Goal: Information Seeking & Learning: Learn about a topic

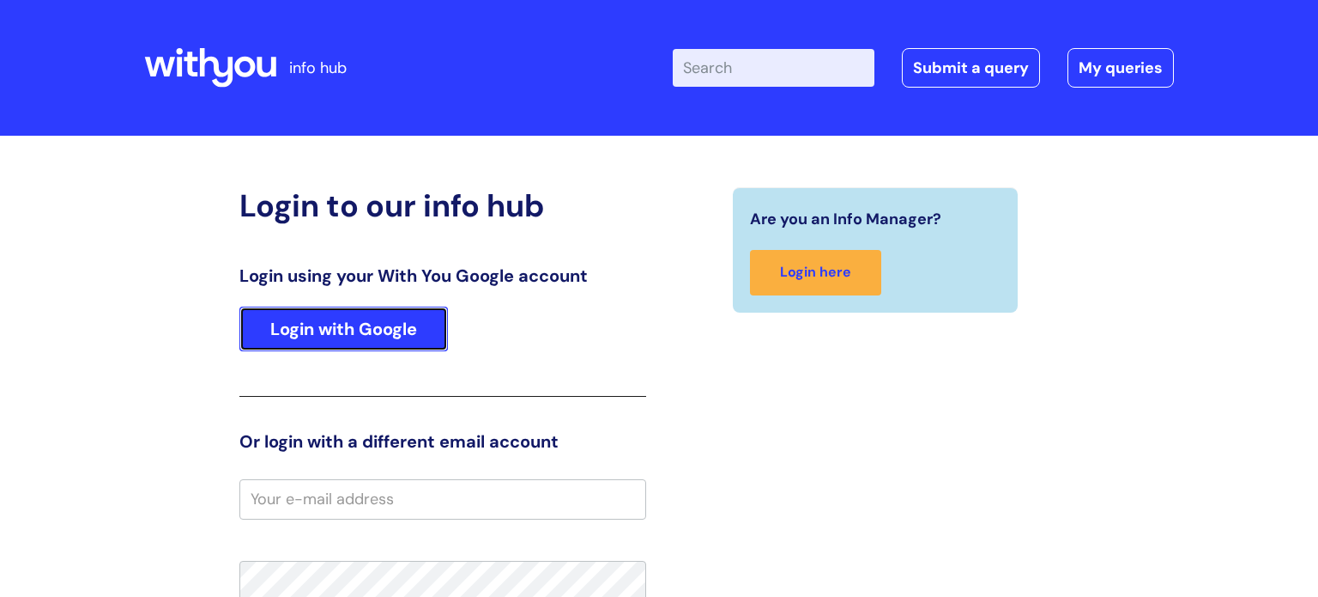
click at [397, 327] on link "Login with Google" at bounding box center [343, 328] width 209 height 45
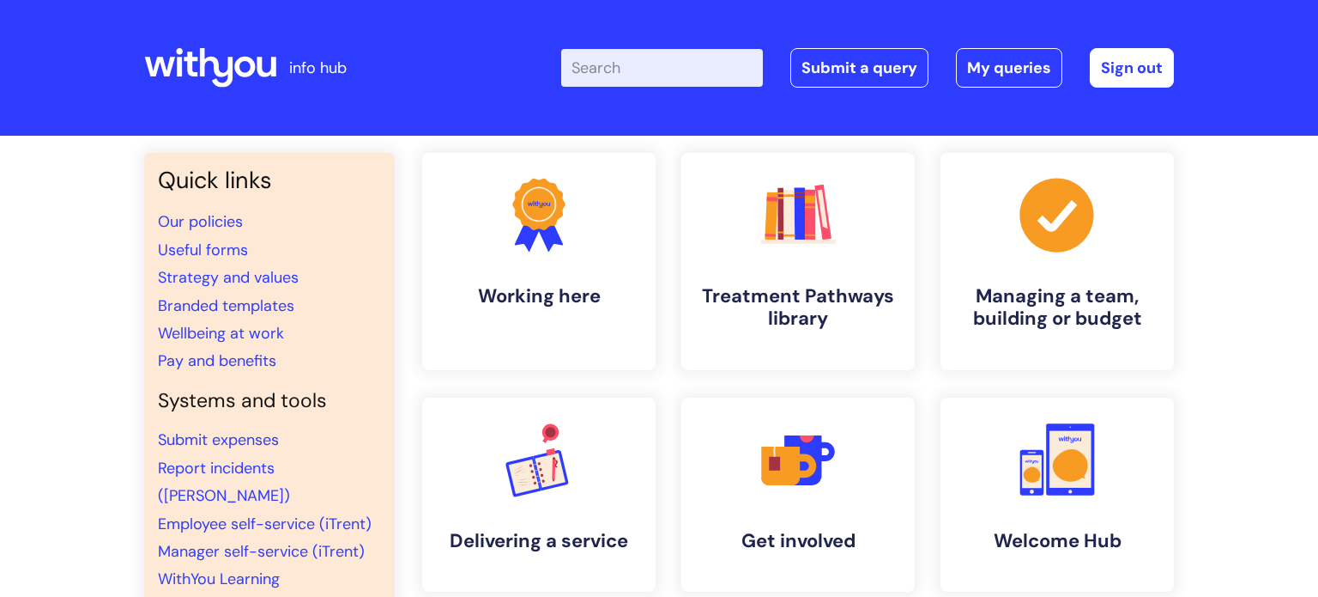
click at [688, 71] on input "Enter your search term here..." at bounding box center [662, 68] width 202 height 38
type input "student pathway"
click button "Search" at bounding box center [0, 0] width 0 height 0
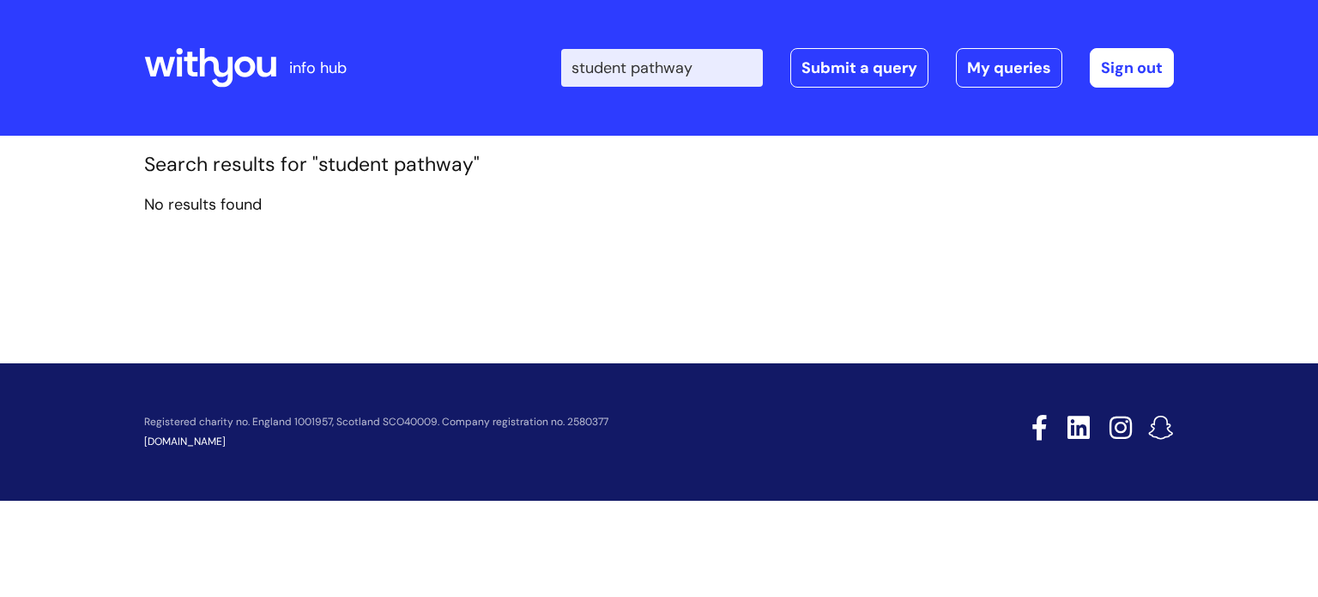
click at [716, 68] on input "student pathway" at bounding box center [662, 68] width 202 height 38
type input "studen"
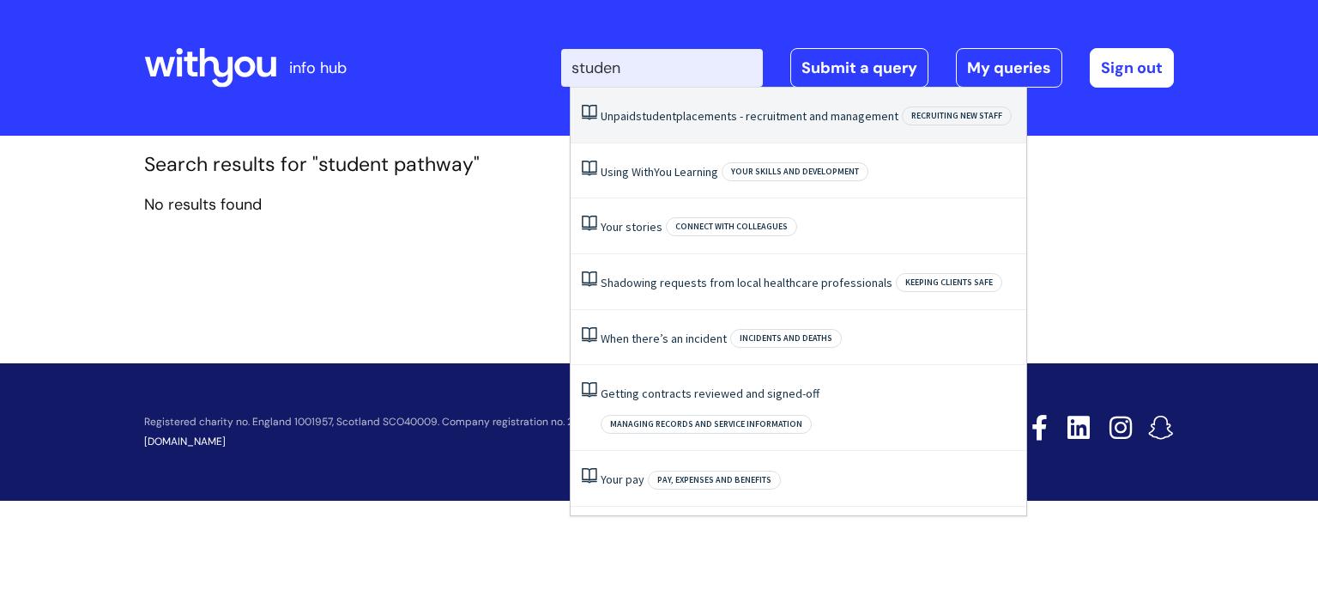
click at [741, 126] on li "Unpaid student placements - recruitment and management Recruiting new staff" at bounding box center [799, 116] width 456 height 56
click at [741, 126] on header "info hub Enter your search term here... Search Submit a query My queries Welcom…" at bounding box center [659, 68] width 1318 height 136
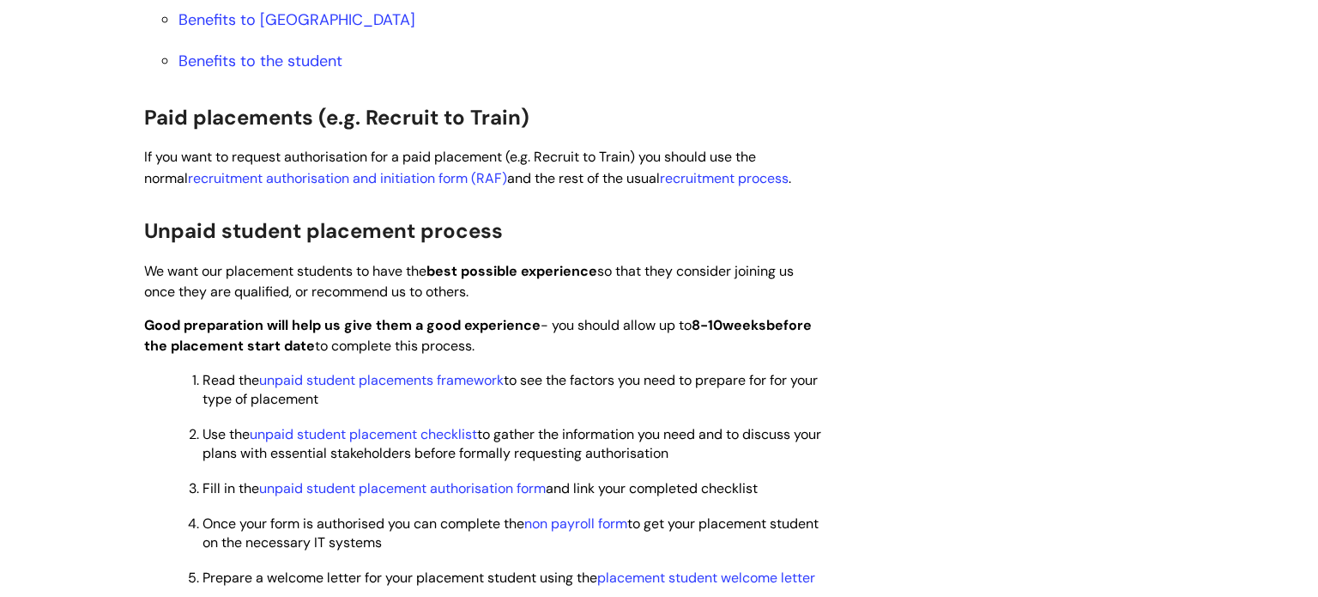
scroll to position [1105, 0]
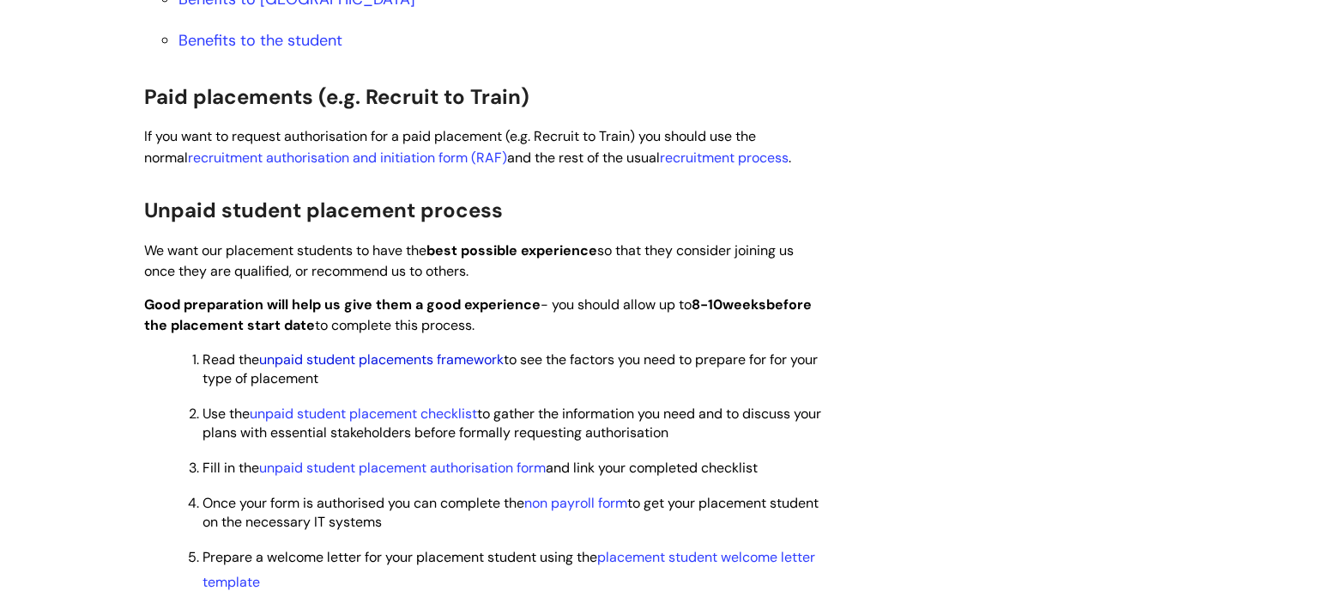
click at [462, 358] on link "unpaid student placements framework" at bounding box center [381, 359] width 245 height 18
